Goal: Find specific page/section: Find specific page/section

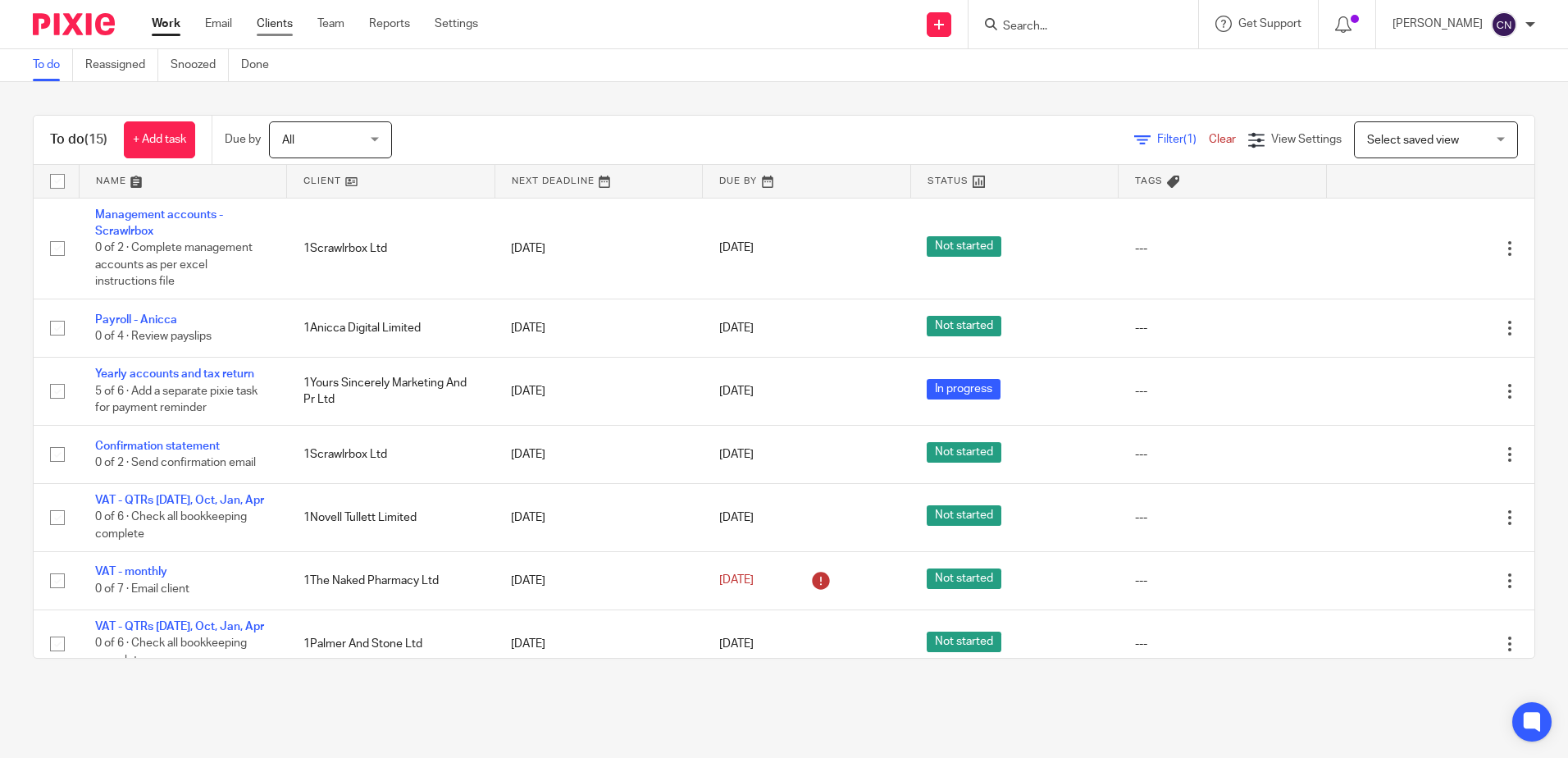
click at [284, 26] on link "Clients" at bounding box center [275, 24] width 36 height 17
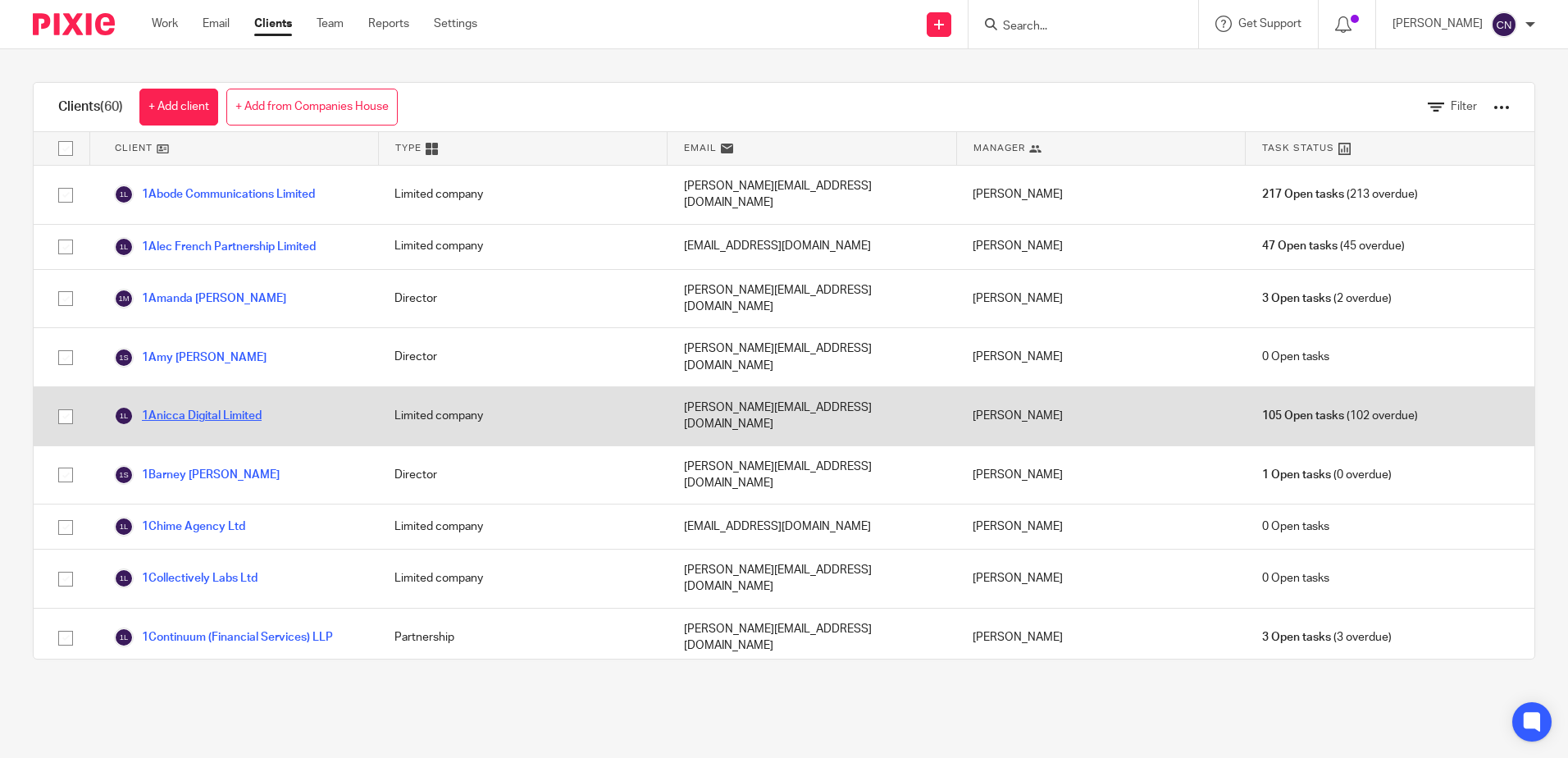
click at [213, 406] on link "1Anicca Digital Limited" at bounding box center [188, 416] width 148 height 19
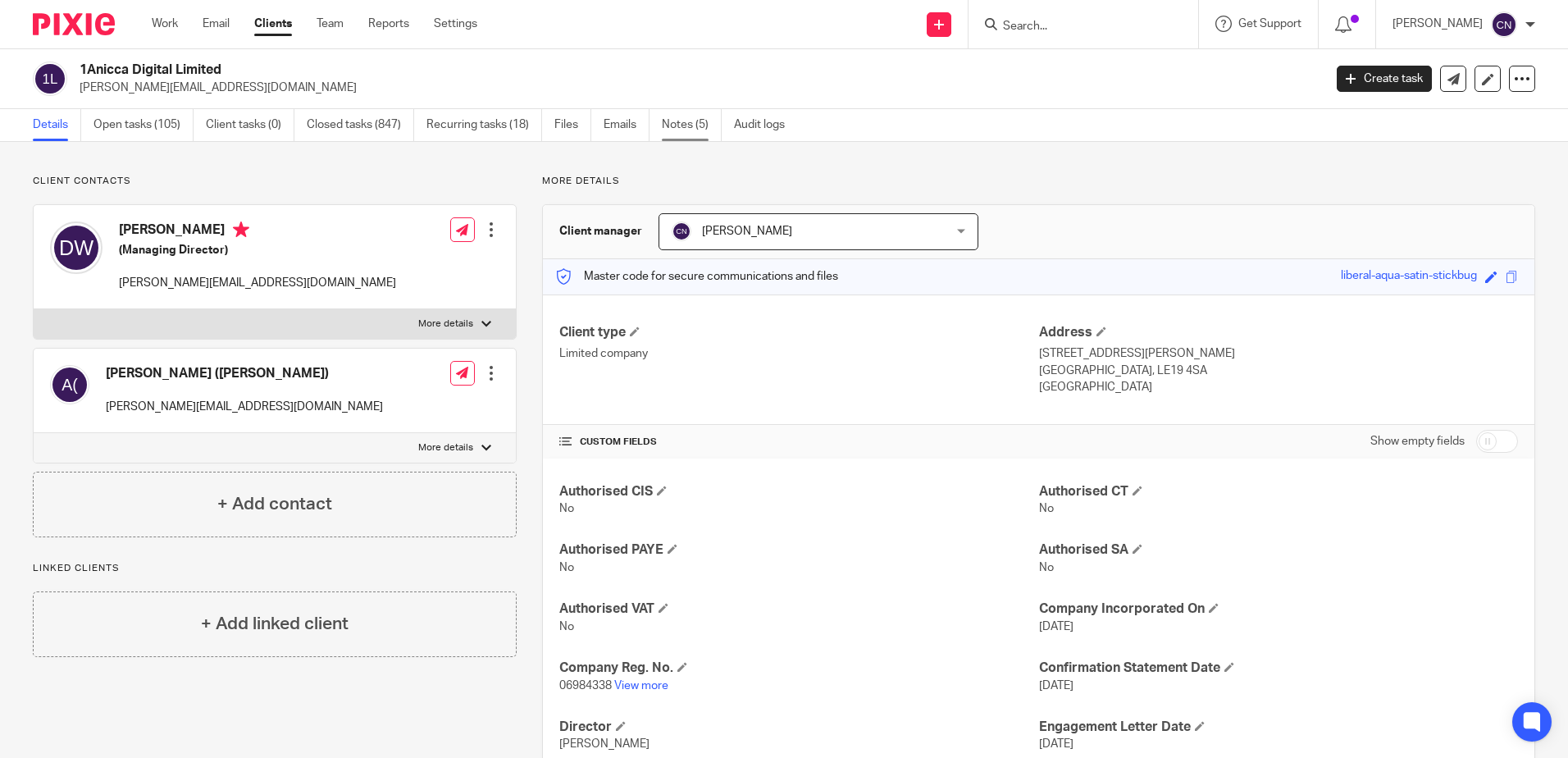
click at [679, 120] on link "Notes (5)" at bounding box center [692, 125] width 60 height 32
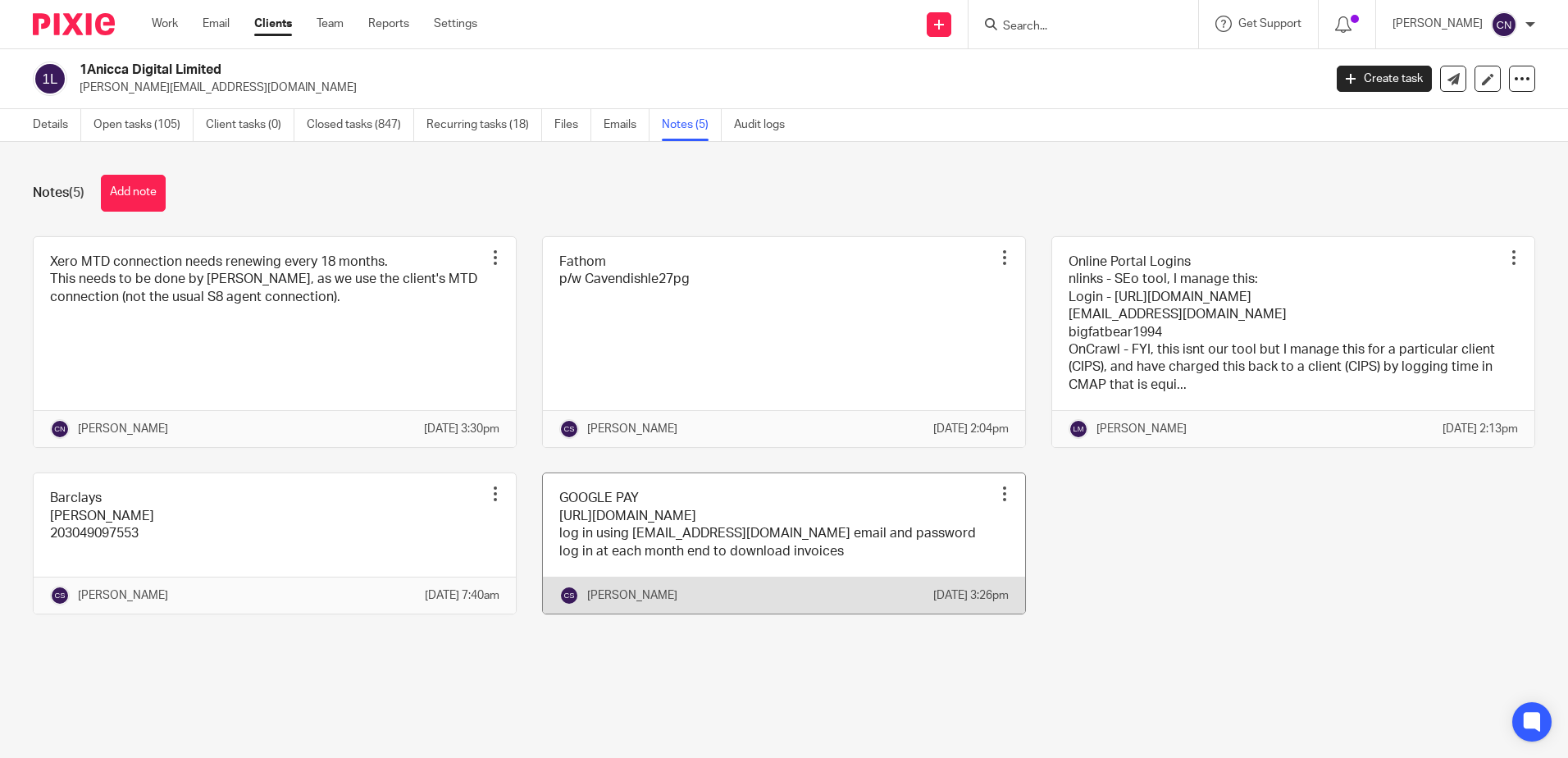
click at [610, 563] on link at bounding box center [784, 543] width 482 height 140
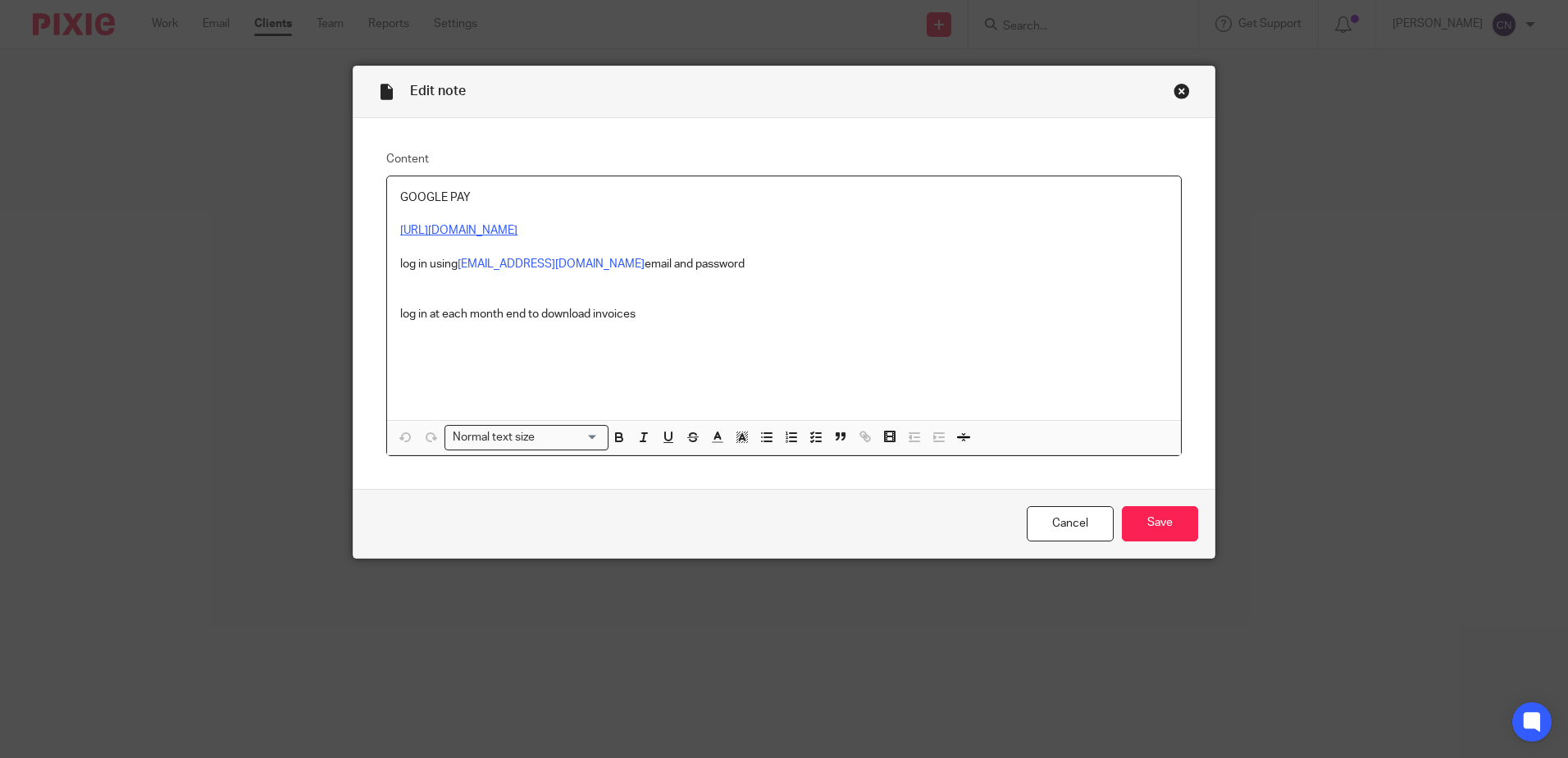
click at [452, 233] on link "https://pay.google.com/gp/w/u/1/home/accountingstatement?sctid=757153046418011" at bounding box center [458, 230] width 117 height 11
click at [517, 232] on link "https://pay.google.com/gp/w/u/1/home/accountingstatement?sctid=757153046418011" at bounding box center [458, 230] width 117 height 11
click at [415, 229] on link "https://pay.google.com/gp/w/u/1/home/accountingstatement?sctid=757153046418011" at bounding box center [458, 230] width 117 height 11
click at [515, 283] on link "https://pay.google.com/gp/w/u/1/home/accountingstatement?sctid=757153046418011" at bounding box center [547, 281] width 117 height 17
